Goal: Find contact information: Find contact information

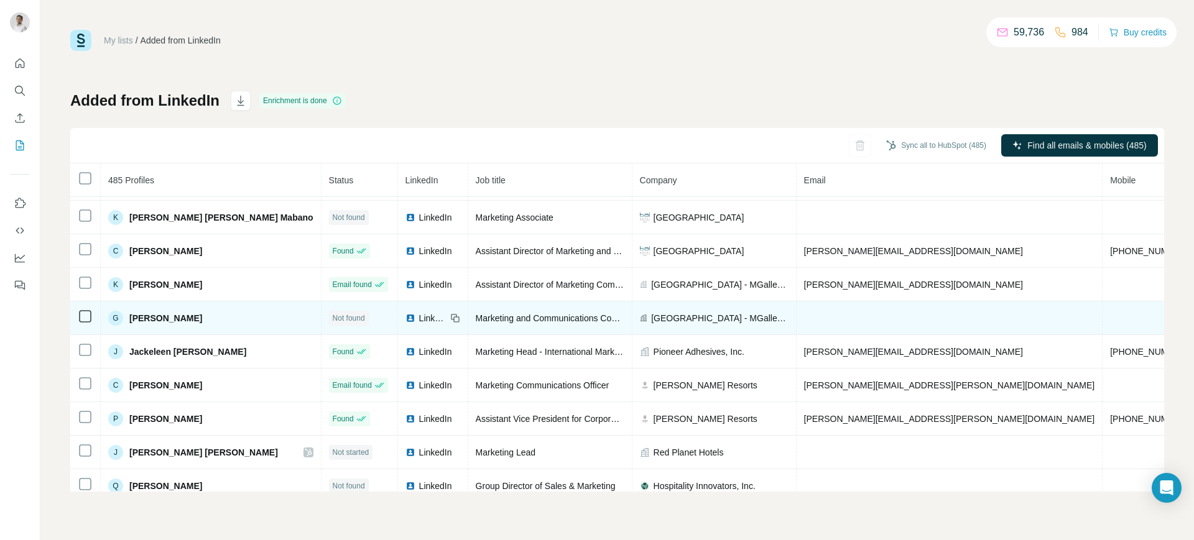
scroll to position [30, 0]
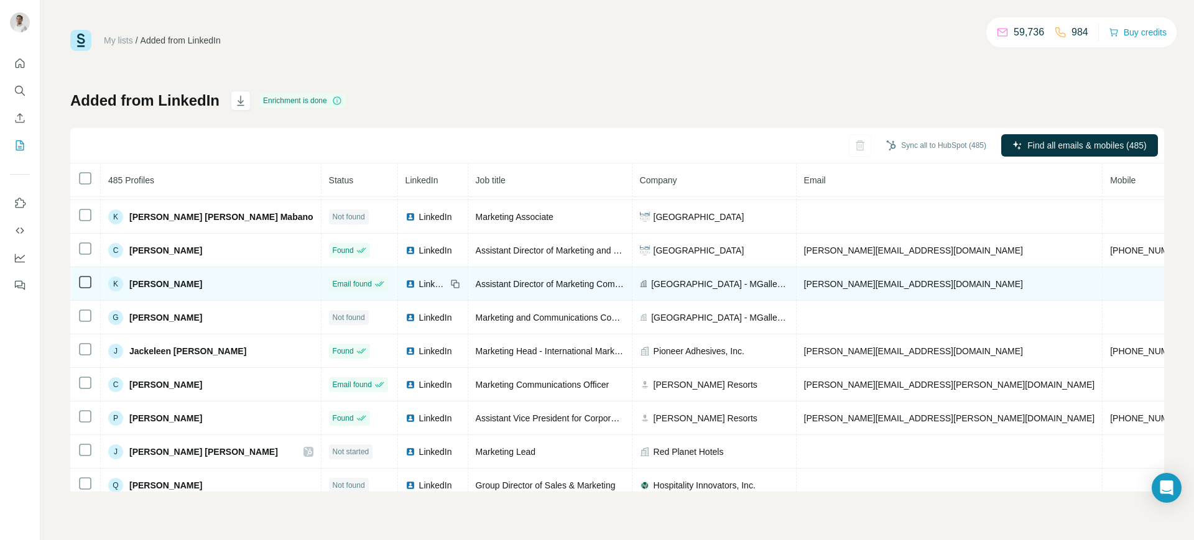
click at [804, 281] on span "katrina.nocom@accor.com" at bounding box center [913, 284] width 219 height 10
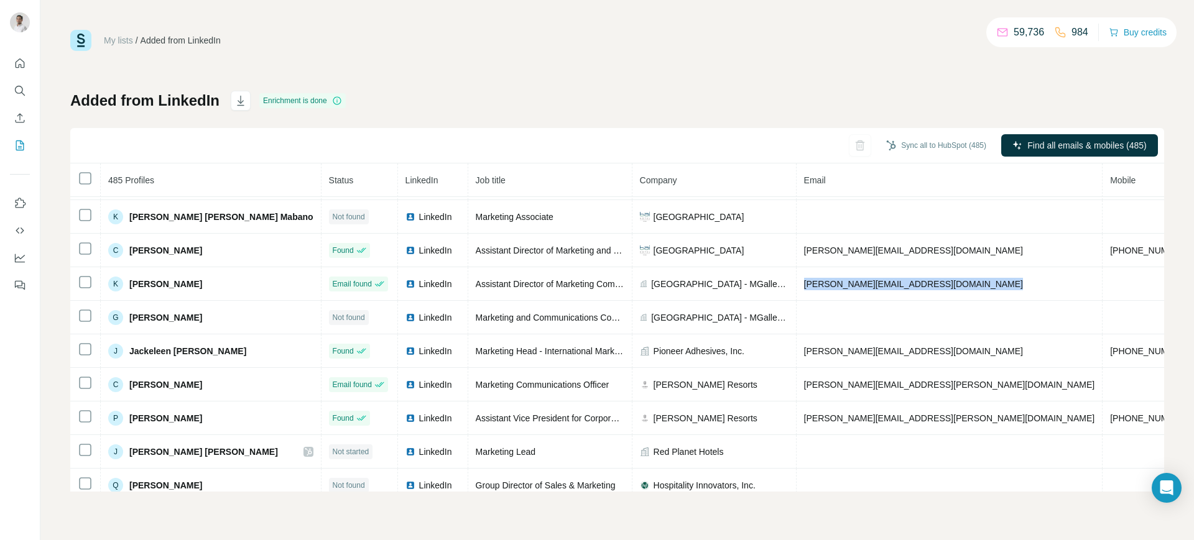
copy span "katrina.nocom@accor.com"
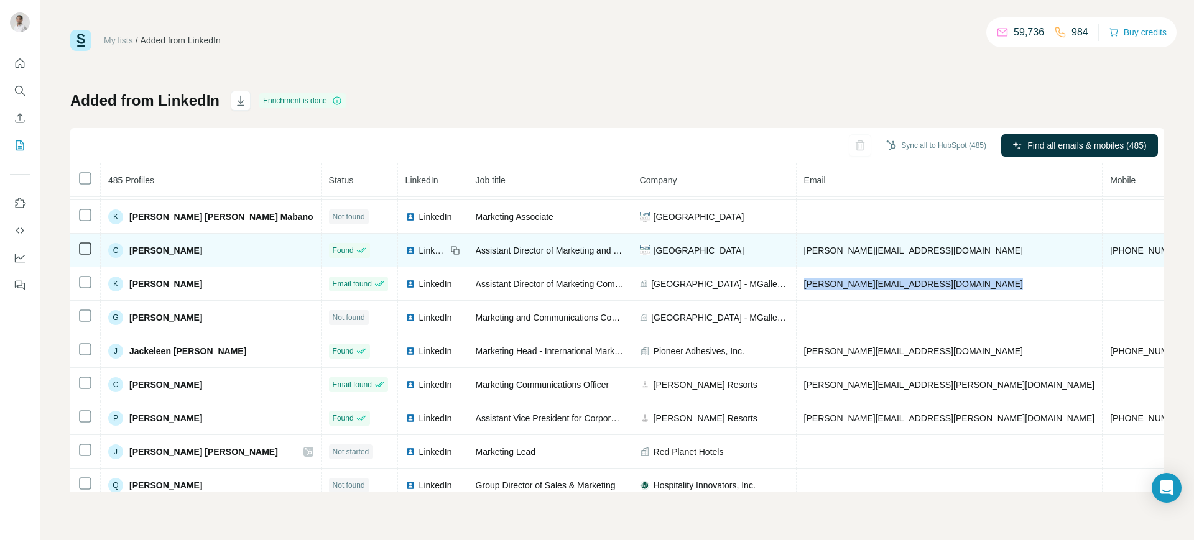
copy span "katrina.nocom@accor.com"
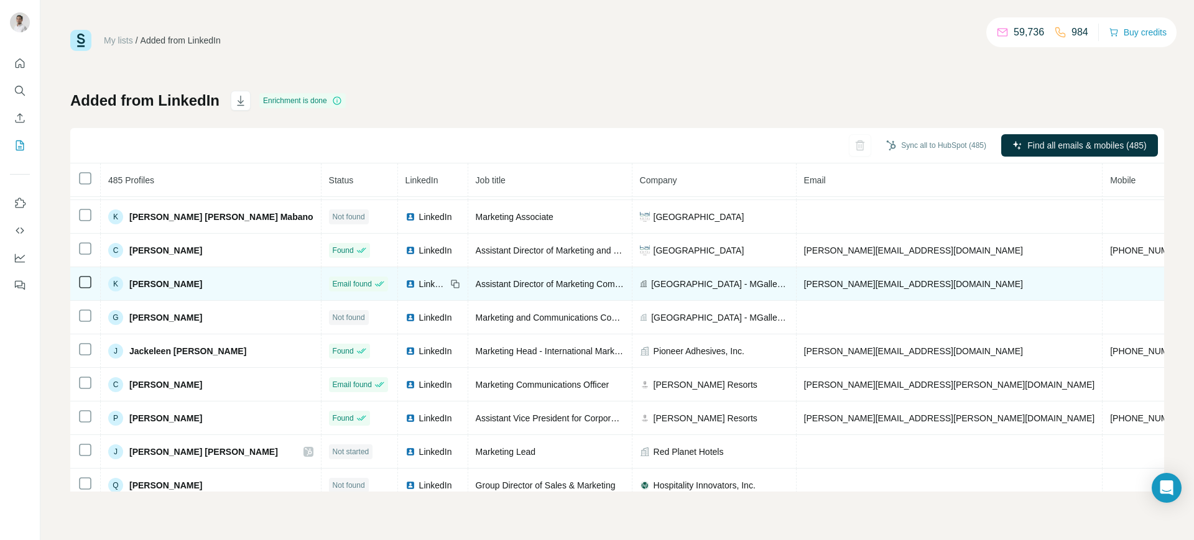
click at [450, 279] on icon at bounding box center [455, 284] width 10 height 10
click at [651, 285] on span "Admiral Hotel Manila - MGallery Collection" at bounding box center [719, 284] width 137 height 12
copy span "Admiral Hotel Manila - MGallery Collection"
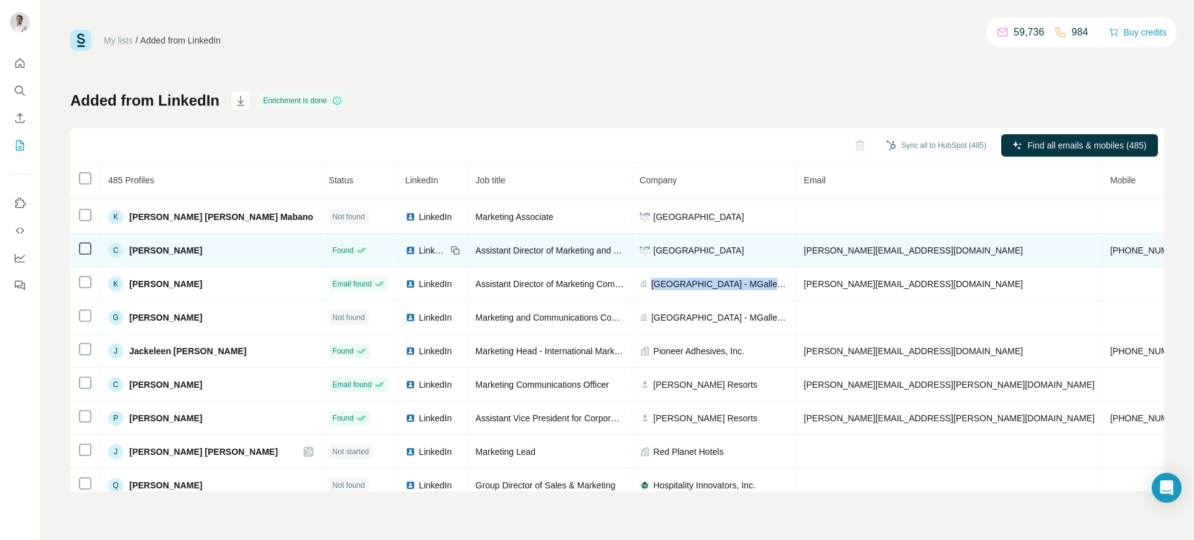
scroll to position [0, 0]
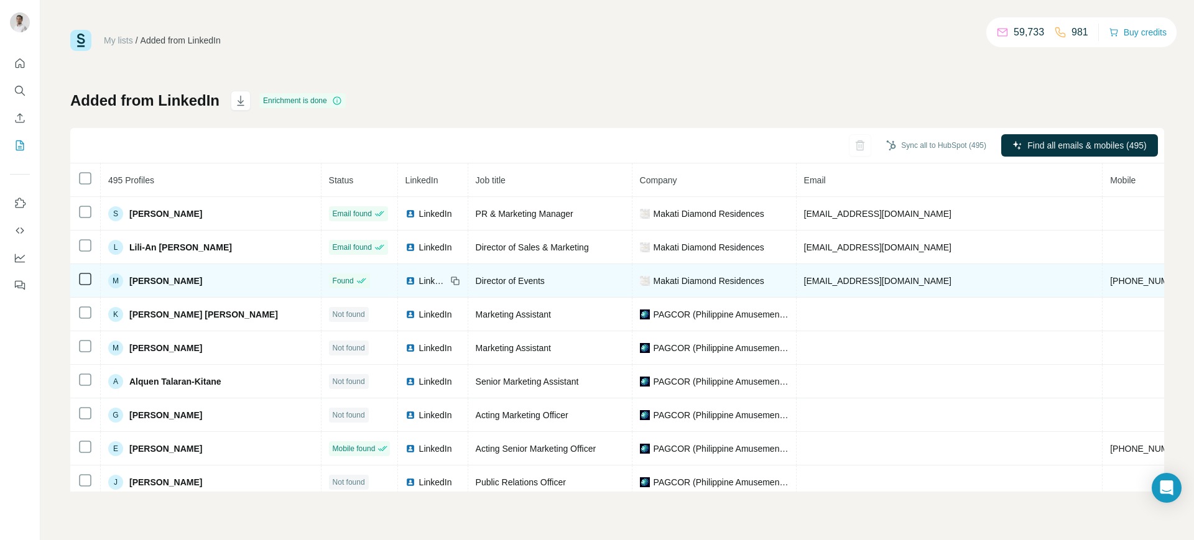
click at [804, 276] on span "[EMAIL_ADDRESS][DOMAIN_NAME]" at bounding box center [877, 281] width 147 height 10
copy span "[EMAIL_ADDRESS][DOMAIN_NAME]"
click at [450, 280] on icon at bounding box center [455, 281] width 10 height 10
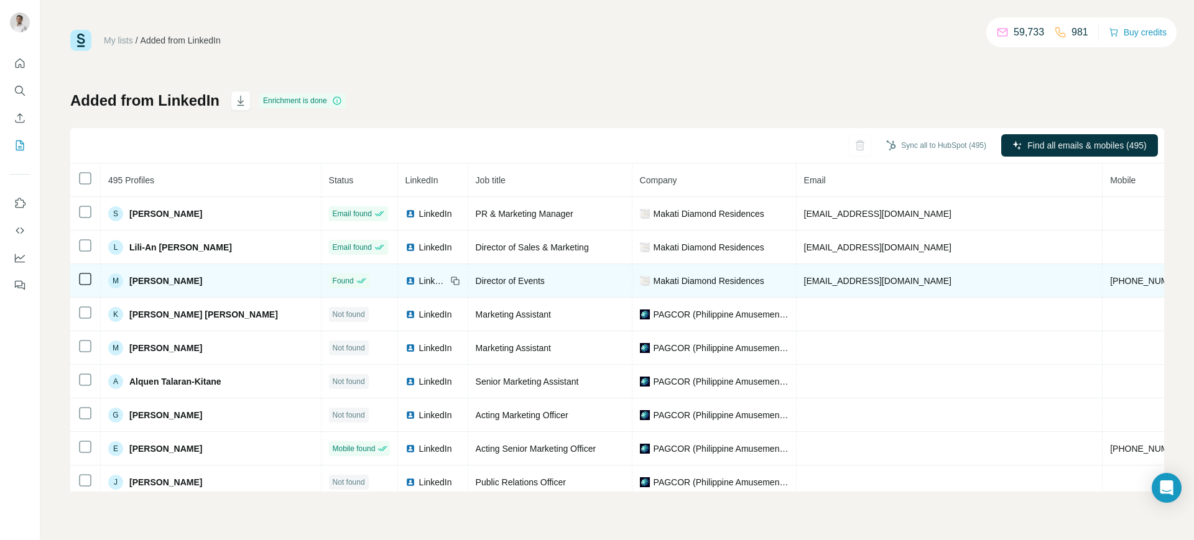
click at [654, 275] on span "Makati Diamond Residences" at bounding box center [709, 281] width 111 height 12
copy span "Makati Diamond Residences"
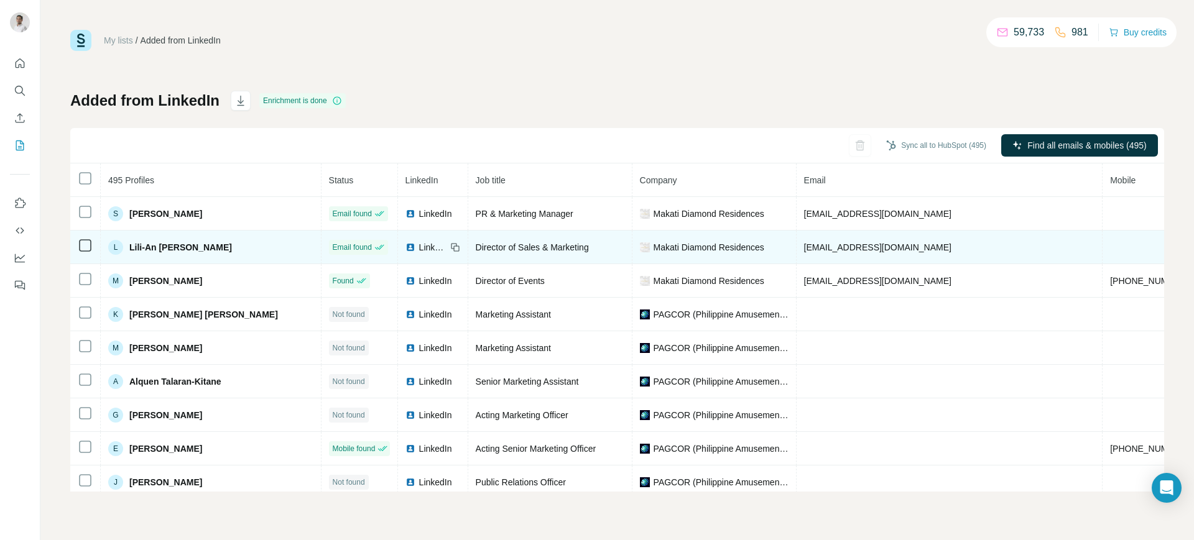
click at [804, 244] on span "lpopa@makatidiamond.com" at bounding box center [877, 248] width 147 height 10
copy span "lpopa@makatidiamond.com"
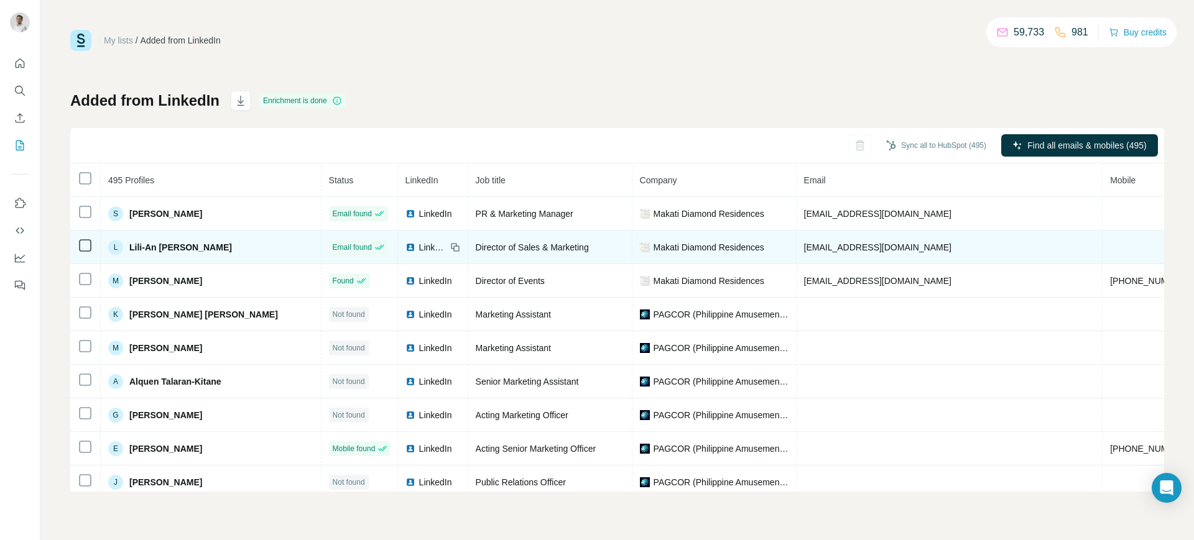
click at [450, 248] on icon at bounding box center [455, 248] width 10 height 10
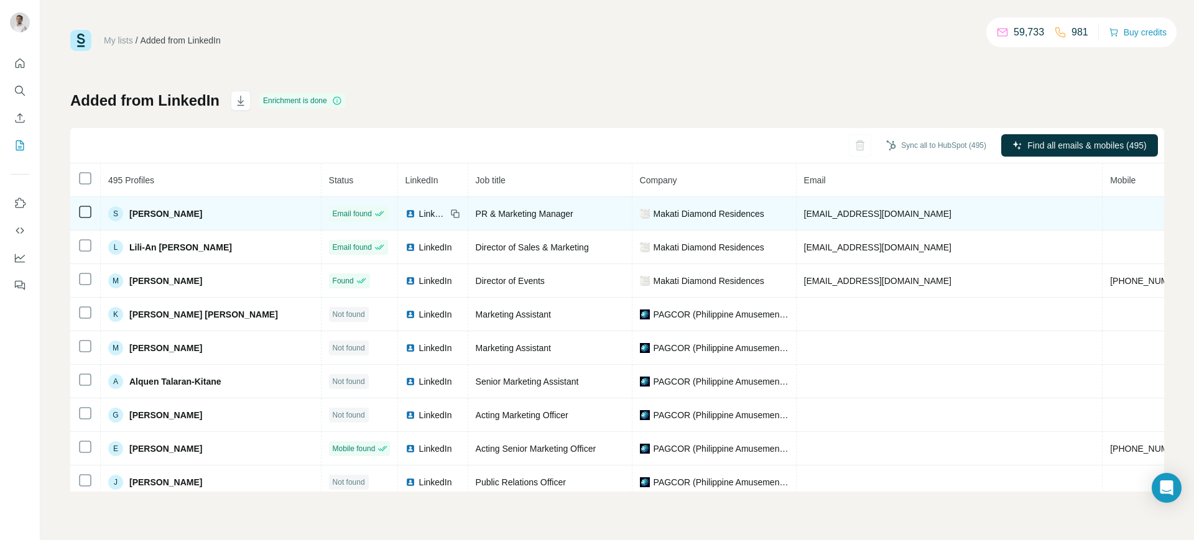
click at [804, 209] on span "[EMAIL_ADDRESS][DOMAIN_NAME]" at bounding box center [877, 214] width 147 height 10
copy span "[EMAIL_ADDRESS][DOMAIN_NAME]"
click at [450, 214] on icon at bounding box center [455, 214] width 10 height 10
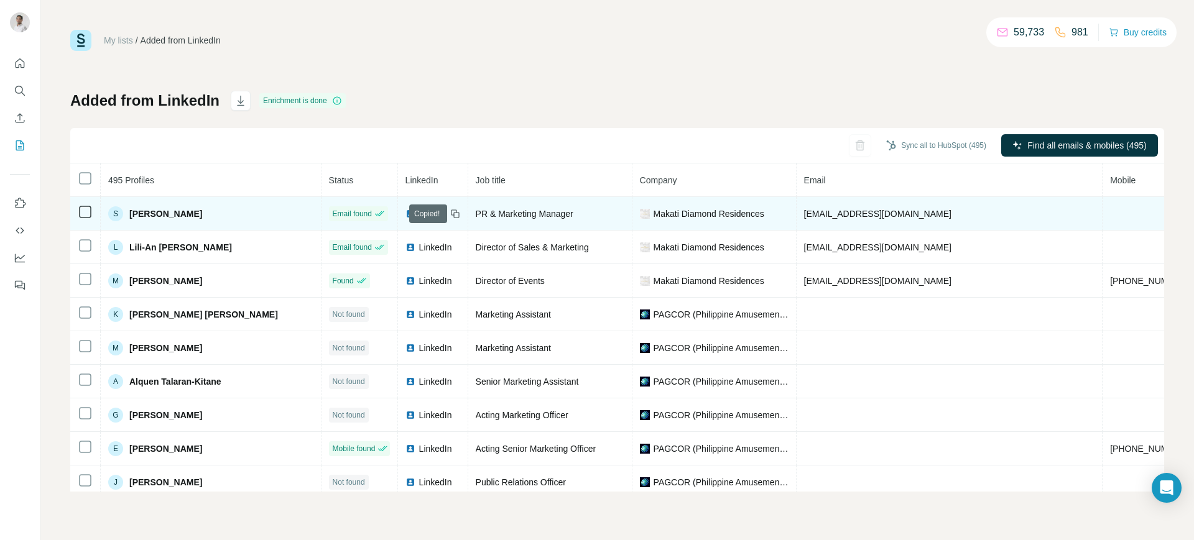
click at [450, 214] on icon at bounding box center [455, 214] width 10 height 10
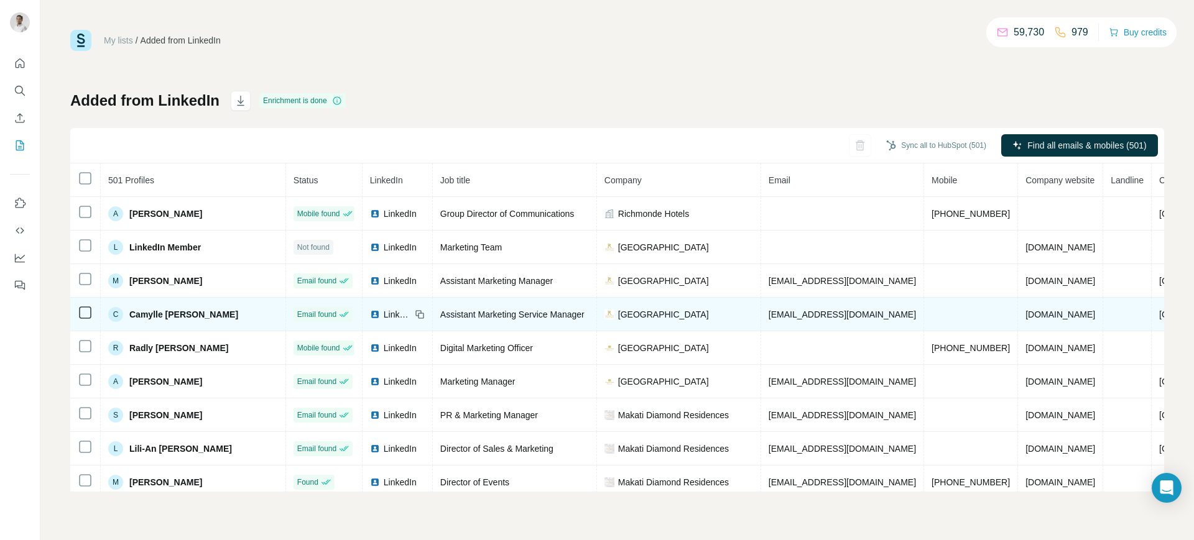
click at [769, 312] on span "camylle.salunga@roycehotelcasino.com" at bounding box center [842, 315] width 147 height 10
copy span "camylle.salunga@roycehotelcasino.com"
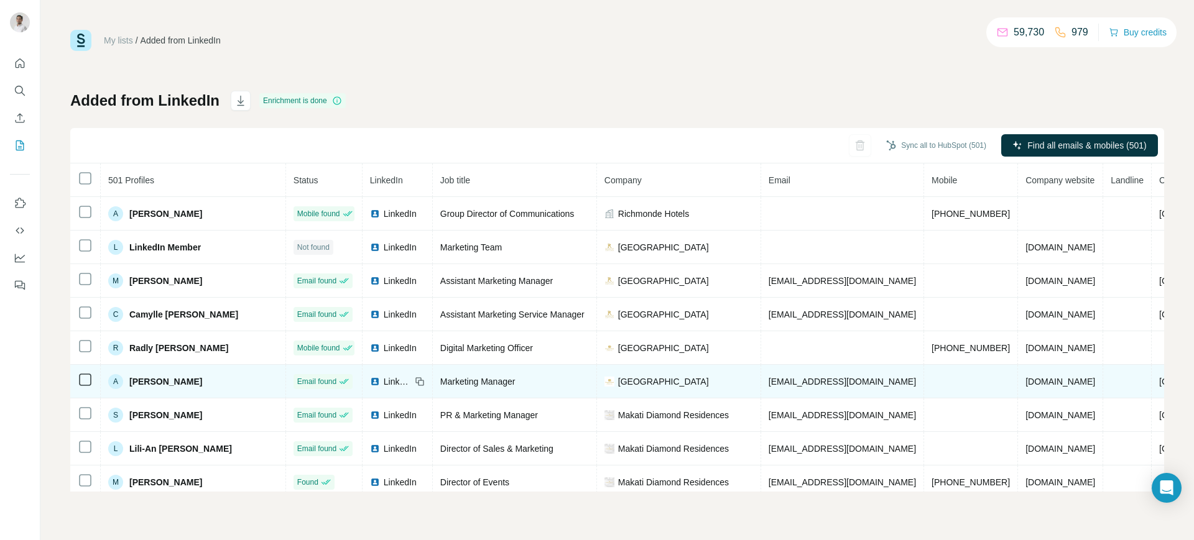
click at [761, 388] on td "[EMAIL_ADDRESS][DOMAIN_NAME]" at bounding box center [842, 382] width 163 height 34
copy span "[EMAIL_ADDRESS][DOMAIN_NAME]"
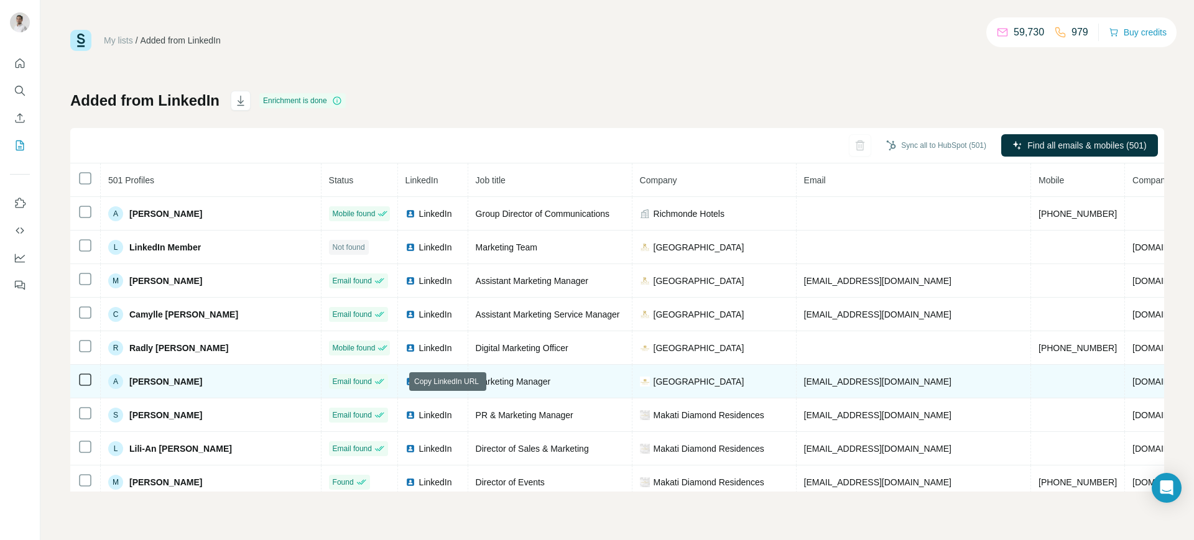
click at [451, 381] on icon at bounding box center [454, 381] width 6 height 6
click at [656, 379] on span "[GEOGRAPHIC_DATA]" at bounding box center [699, 382] width 91 height 12
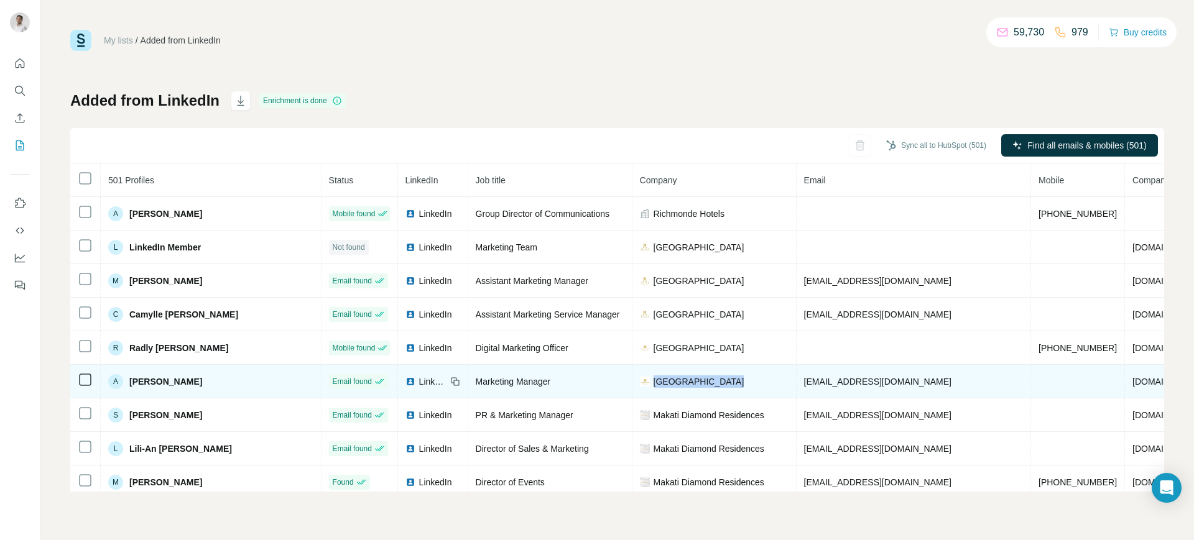
copy span "[GEOGRAPHIC_DATA]"
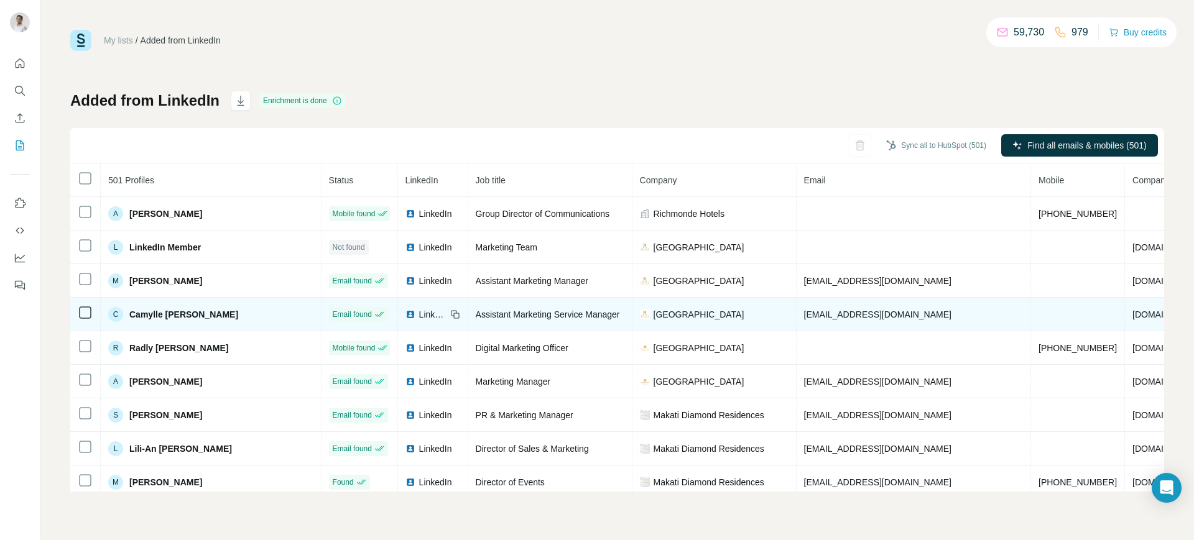
click at [804, 313] on span "[EMAIL_ADDRESS][DOMAIN_NAME]" at bounding box center [877, 315] width 147 height 10
copy span "[EMAIL_ADDRESS][DOMAIN_NAME]"
click at [406, 308] on div "LinkedIn" at bounding box center [433, 314] width 55 height 12
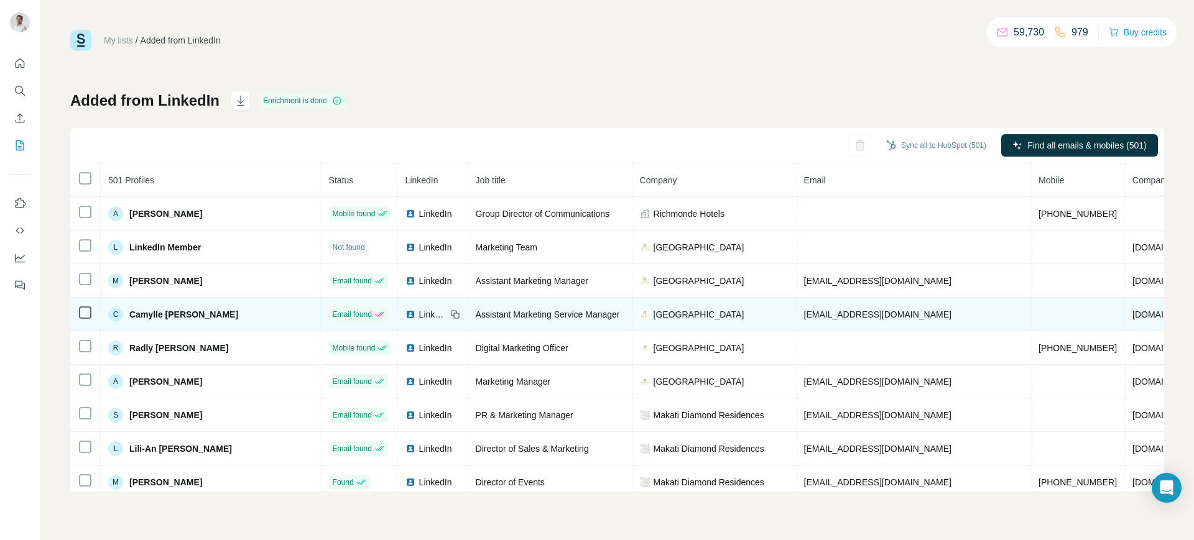
click at [450, 316] on icon at bounding box center [455, 315] width 10 height 10
click at [658, 310] on span "[GEOGRAPHIC_DATA]" at bounding box center [699, 314] width 91 height 12
click at [658, 310] on span "Royce Hotel and Casino" at bounding box center [699, 314] width 91 height 12
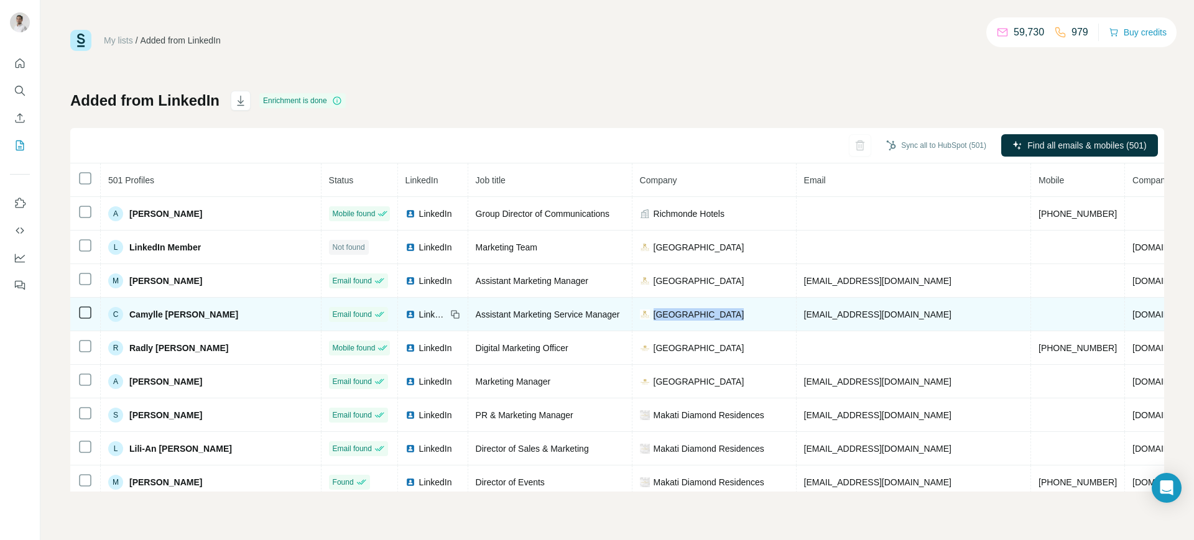
copy span "Royce Hotel and Casino"
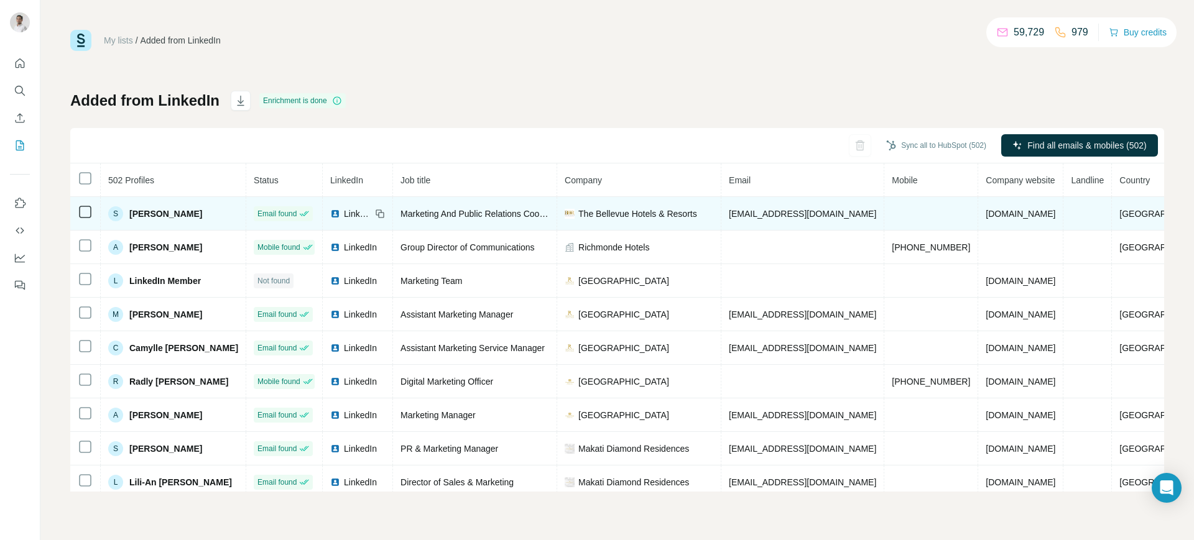
click at [763, 216] on span "[EMAIL_ADDRESS][DOMAIN_NAME]" at bounding box center [802, 214] width 147 height 10
copy span "[EMAIL_ADDRESS][DOMAIN_NAME]"
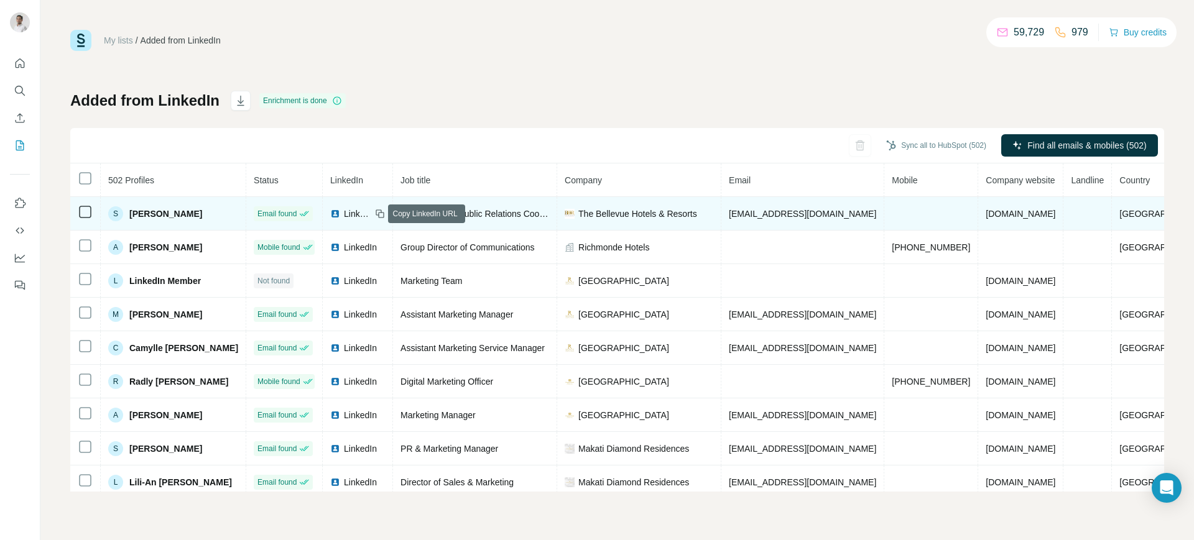
click at [375, 211] on icon at bounding box center [380, 214] width 10 height 10
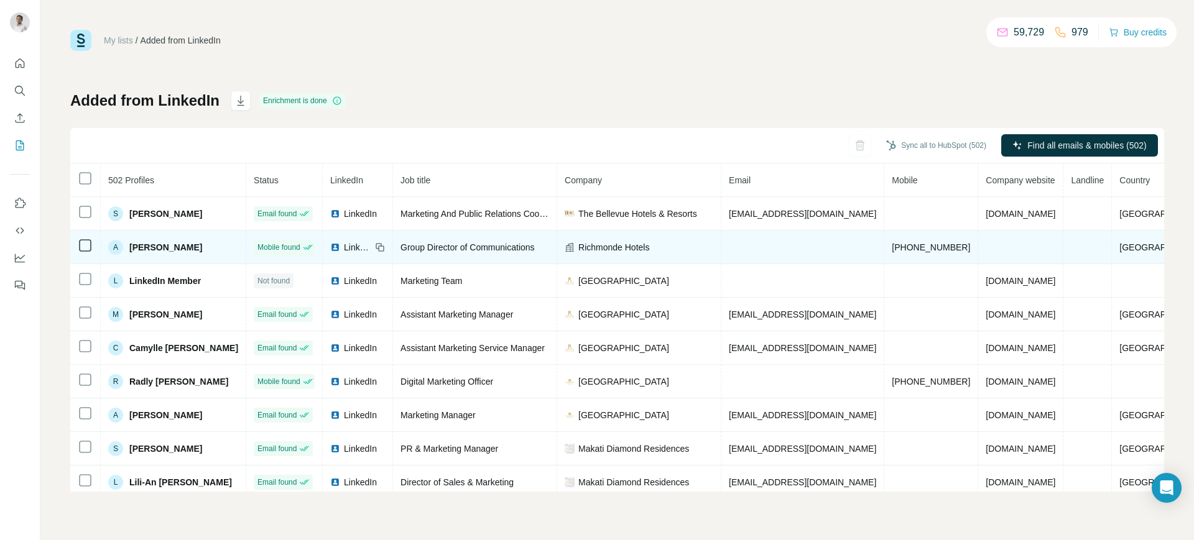
click at [603, 239] on td "Richmonde Hotels" at bounding box center [639, 248] width 164 height 34
copy span "Richmonde Hotels"
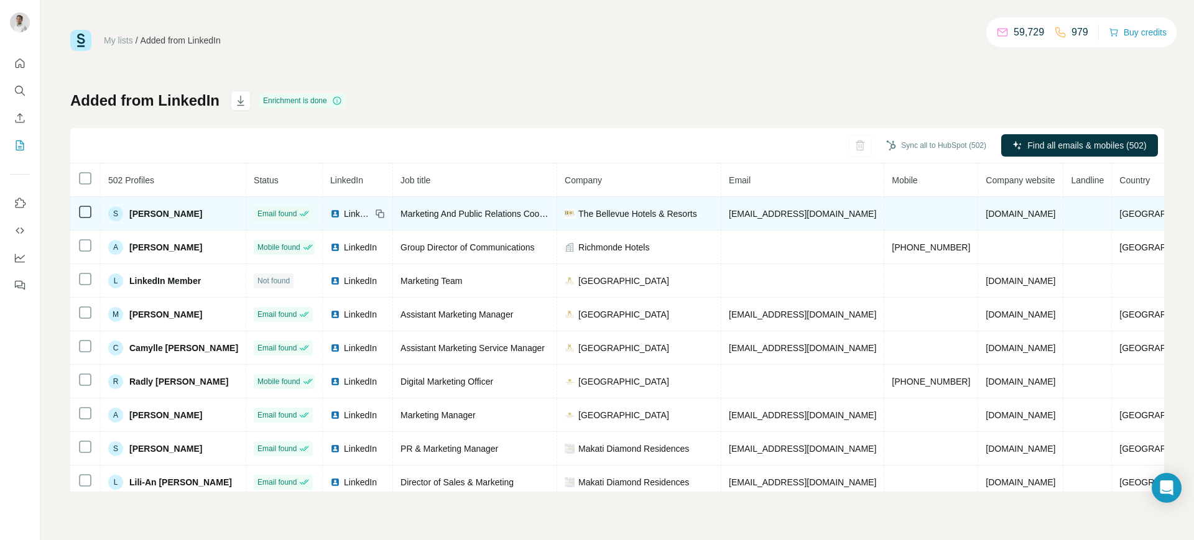
click at [606, 211] on span "The Bellevue Hotels & Resorts" at bounding box center [637, 214] width 119 height 12
copy span "The Bellevue Hotels & Resorts"
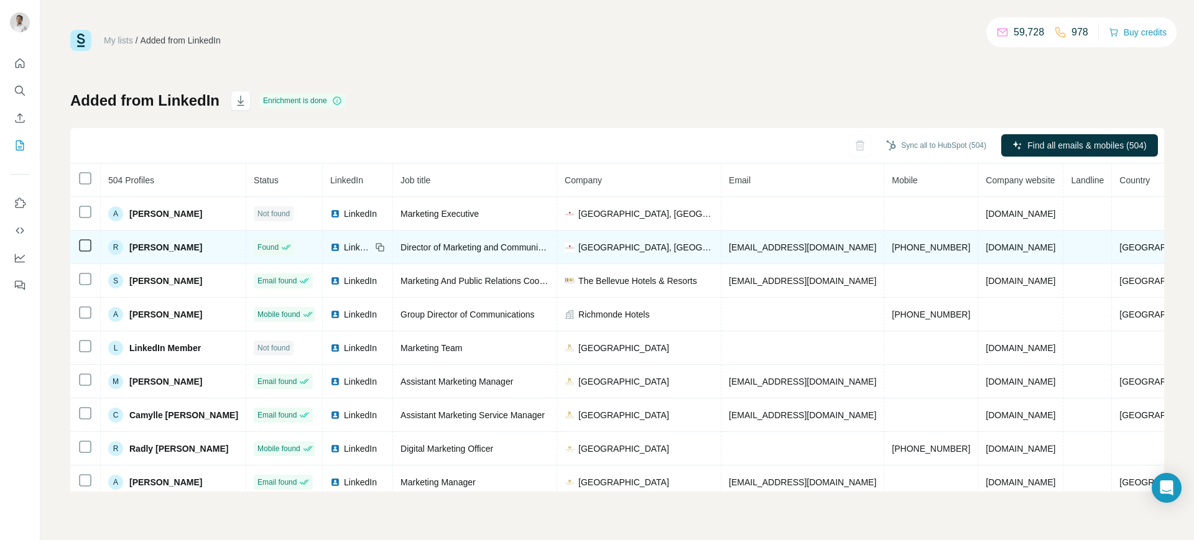
click at [804, 243] on span "[EMAIL_ADDRESS][DOMAIN_NAME]" at bounding box center [802, 248] width 147 height 10
copy span "[EMAIL_ADDRESS][DOMAIN_NAME]"
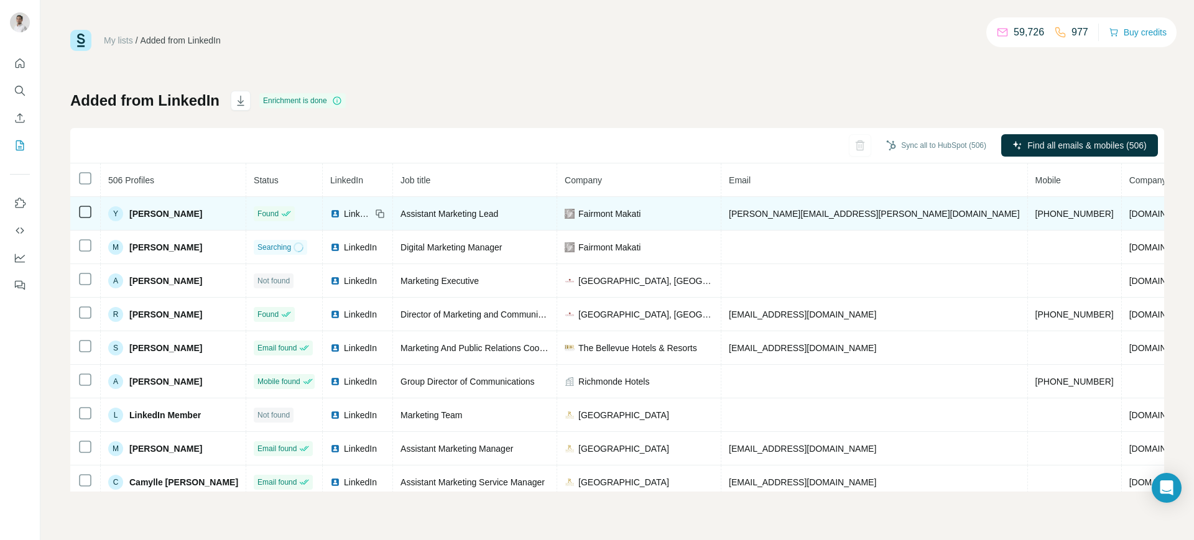
click at [801, 211] on span "[PERSON_NAME][EMAIL_ADDRESS][PERSON_NAME][DOMAIN_NAME]" at bounding box center [874, 214] width 291 height 10
copy span "[PERSON_NAME][EMAIL_ADDRESS][PERSON_NAME][DOMAIN_NAME]"
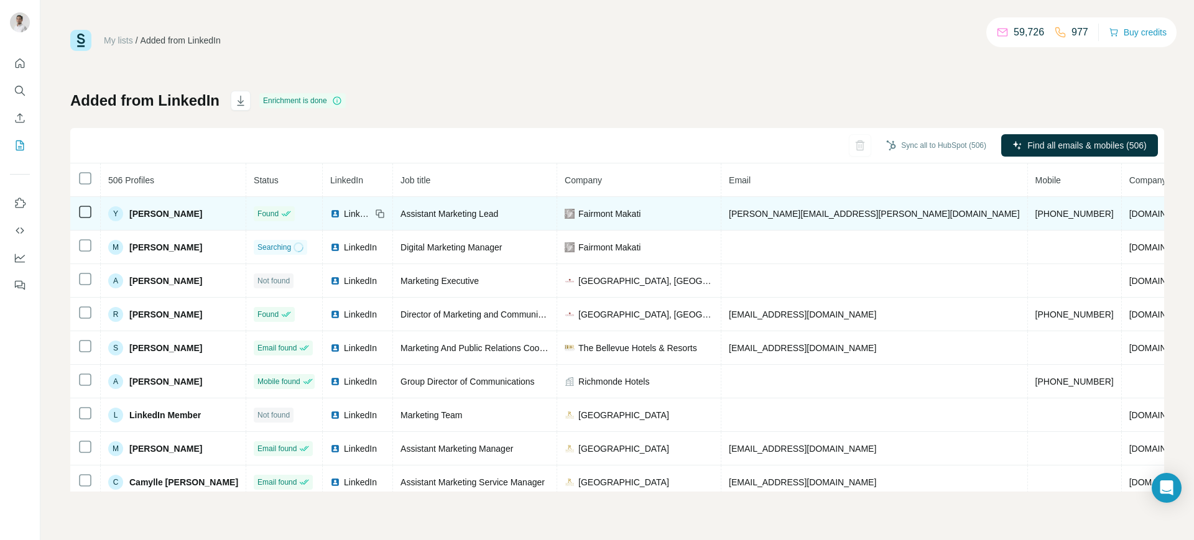
click at [376, 210] on icon at bounding box center [379, 213] width 6 height 6
click at [598, 212] on span "Fairmont Makati" at bounding box center [609, 214] width 62 height 12
copy span "Fairmont Makati"
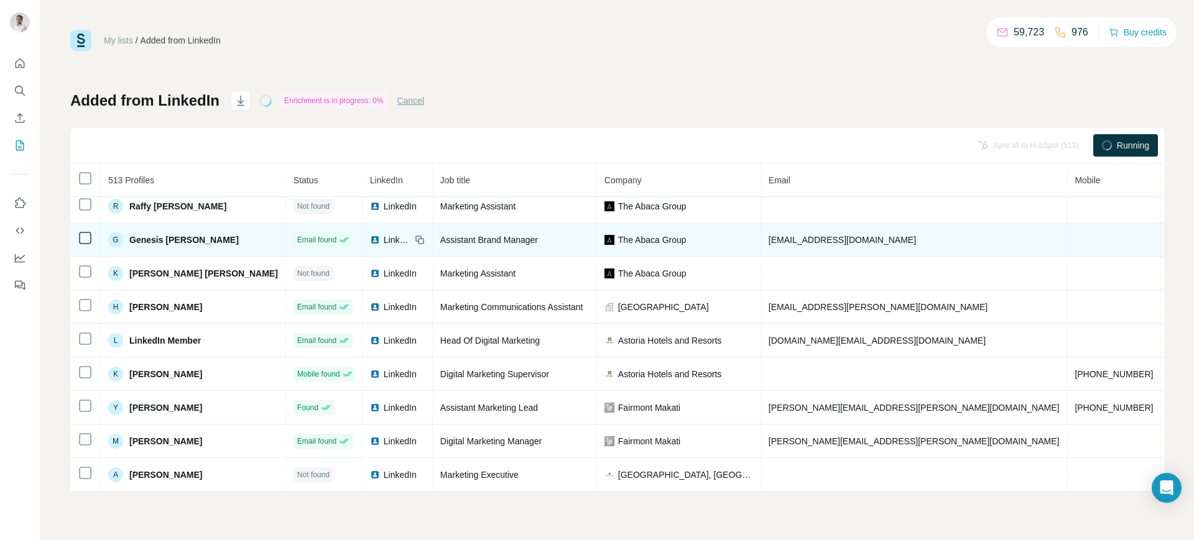
scroll to position [46, 0]
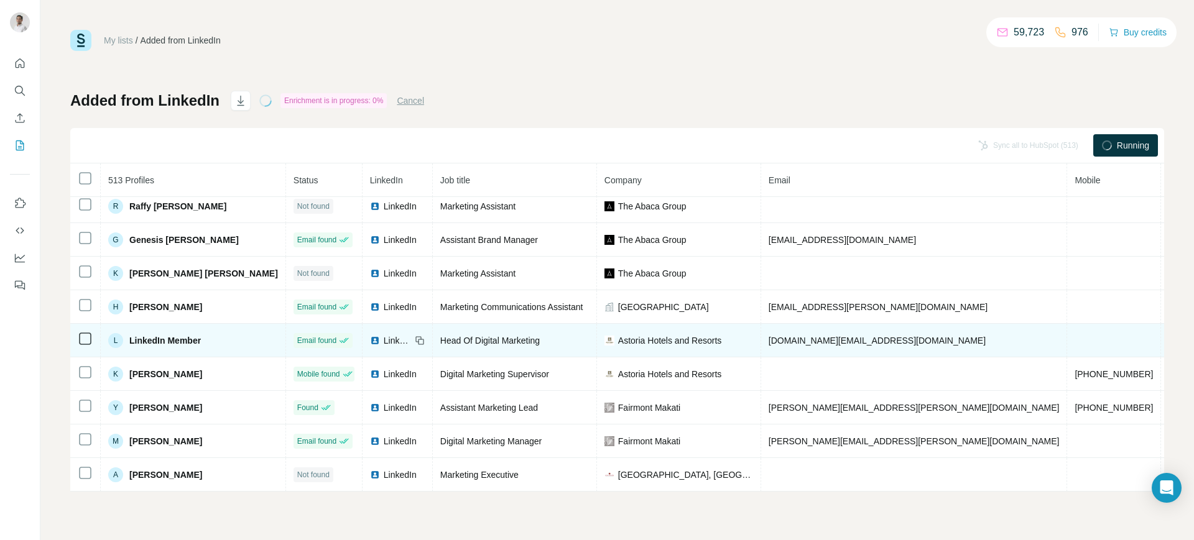
click at [769, 336] on span "[DOMAIN_NAME][EMAIL_ADDRESS][DOMAIN_NAME]" at bounding box center [877, 341] width 217 height 10
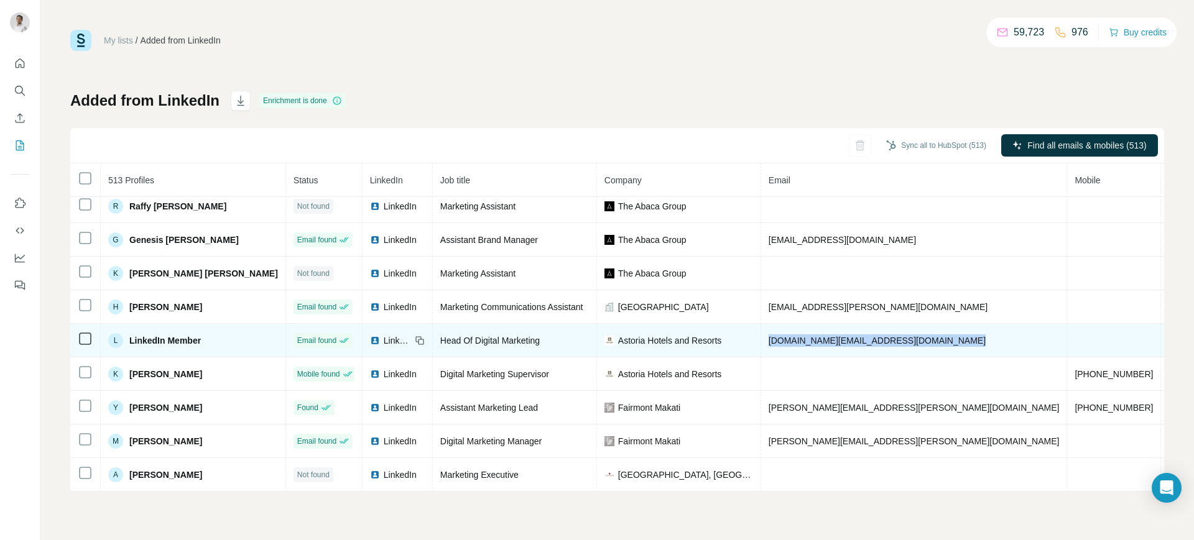
copy span "[DOMAIN_NAME][EMAIL_ADDRESS][DOMAIN_NAME]"
click at [415, 336] on icon at bounding box center [418, 339] width 6 height 6
click at [618, 337] on span "Astoria Hotels and Resorts" at bounding box center [670, 341] width 104 height 12
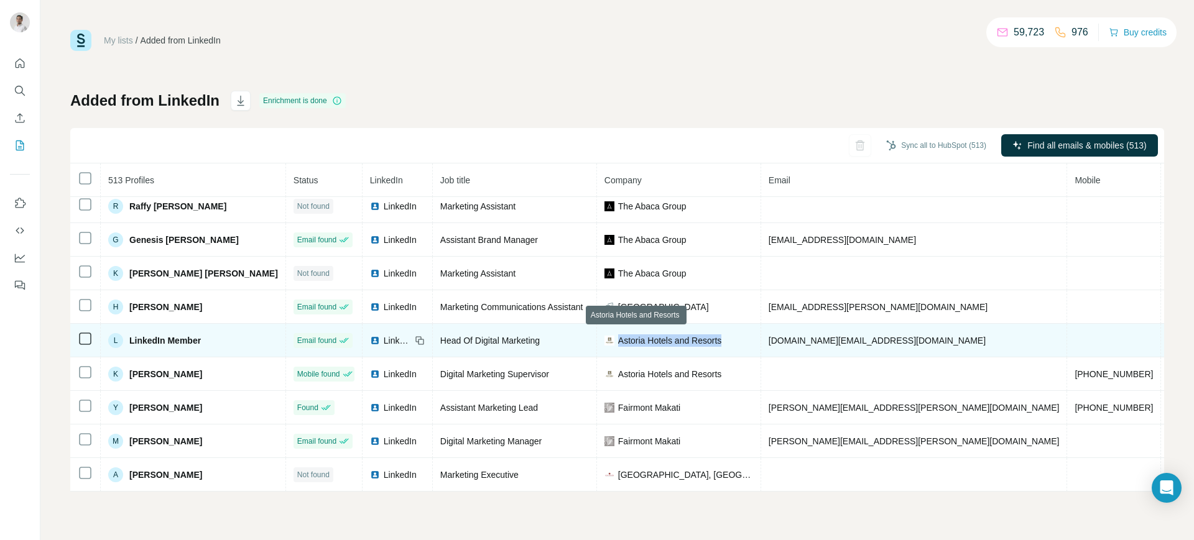
click at [618, 337] on span "Astoria Hotels and Resorts" at bounding box center [670, 341] width 104 height 12
copy span "Astoria Hotels and Resorts"
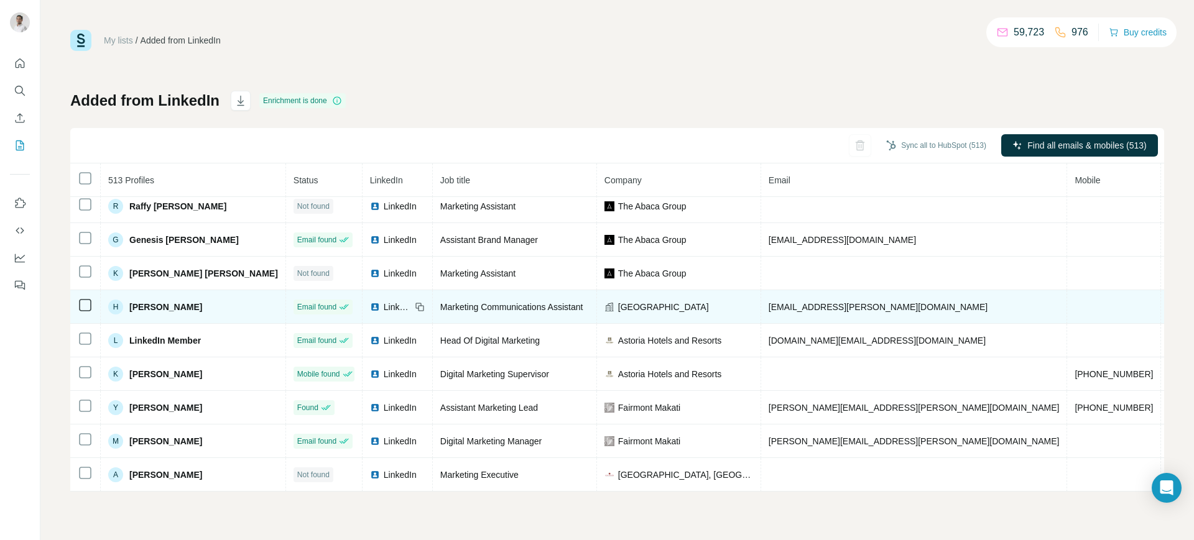
click at [773, 302] on span "[EMAIL_ADDRESS][PERSON_NAME][DOMAIN_NAME]" at bounding box center [878, 307] width 219 height 10
copy span "[EMAIL_ADDRESS][PERSON_NAME][DOMAIN_NAME]"
click at [618, 301] on span "[GEOGRAPHIC_DATA]" at bounding box center [663, 307] width 91 height 12
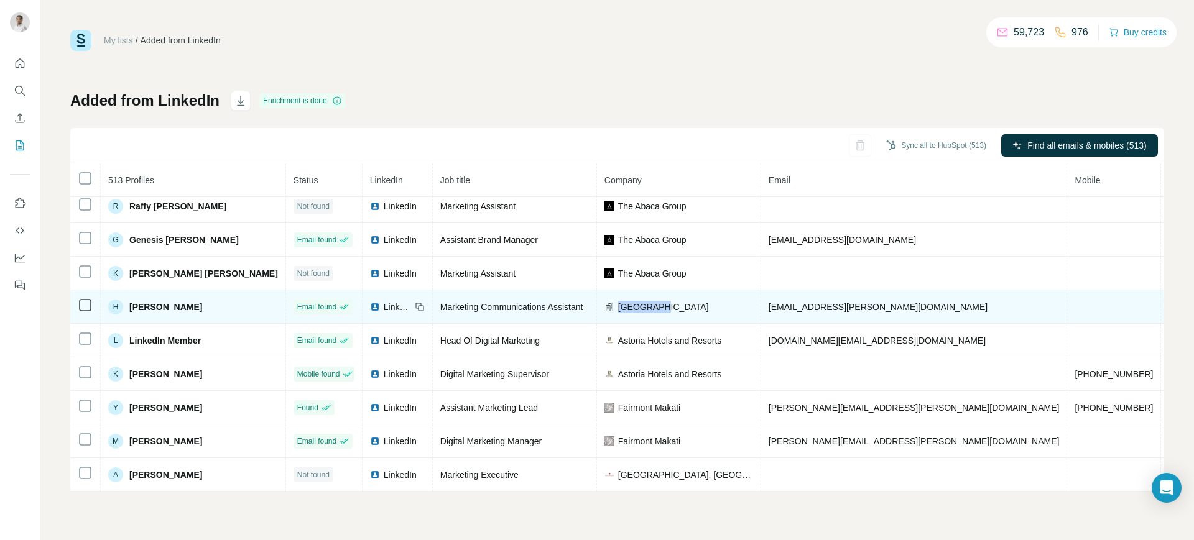
click at [618, 301] on span "[GEOGRAPHIC_DATA]" at bounding box center [663, 307] width 91 height 12
copy span "[GEOGRAPHIC_DATA]"
click at [415, 302] on icon at bounding box center [420, 307] width 10 height 10
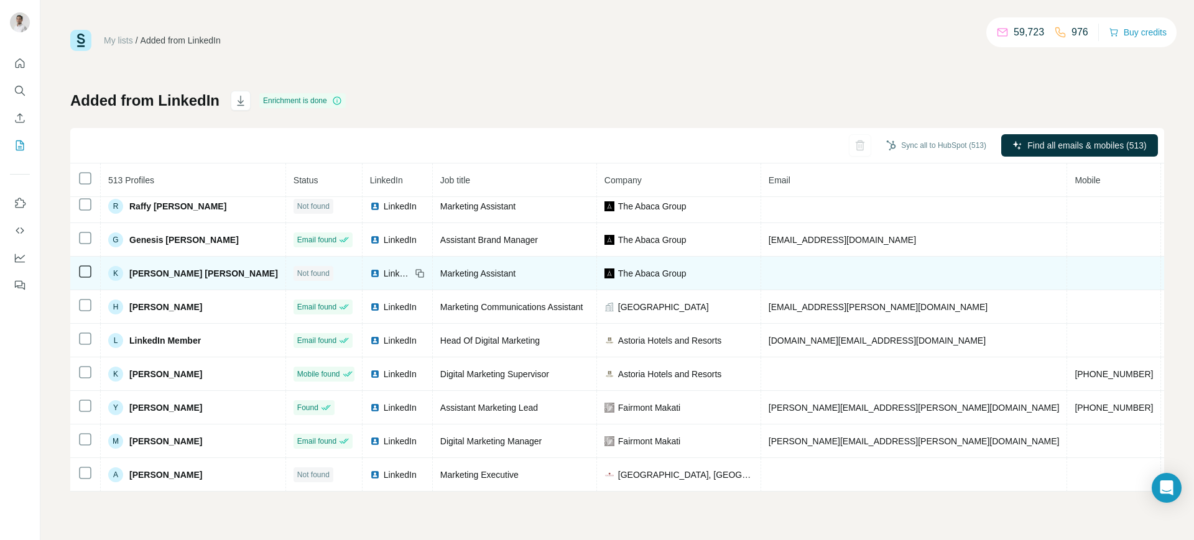
scroll to position [0, 0]
